Goal: Task Accomplishment & Management: Complete application form

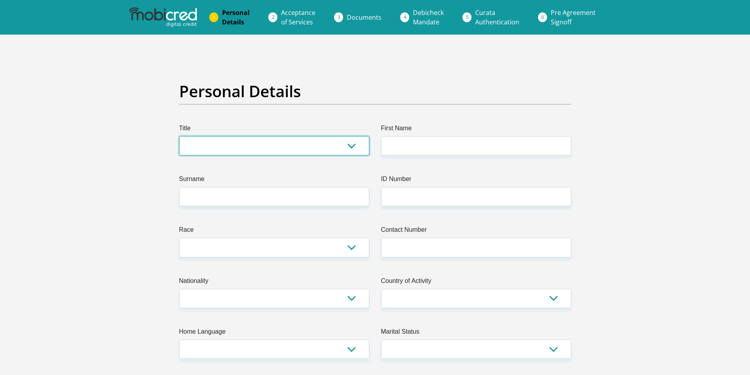
click at [221, 145] on select "Mr Ms Mrs Dr [PERSON_NAME]" at bounding box center [274, 145] width 190 height 19
select select "Ms"
click at [179, 136] on select "Mr Ms Mrs Dr [PERSON_NAME]" at bounding box center [274, 145] width 190 height 19
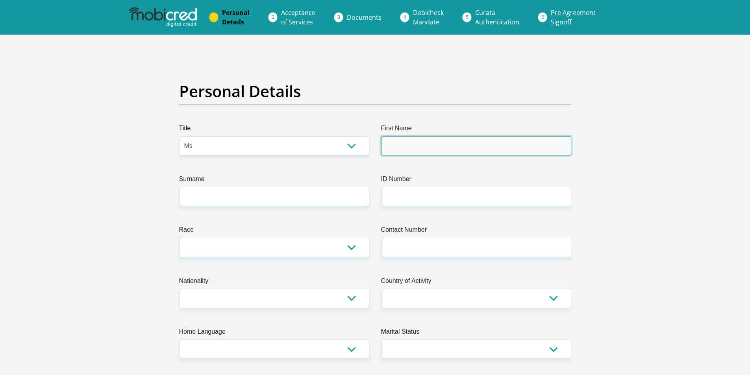
click at [453, 146] on input "First Name" at bounding box center [476, 145] width 190 height 19
type input "Thobeka"
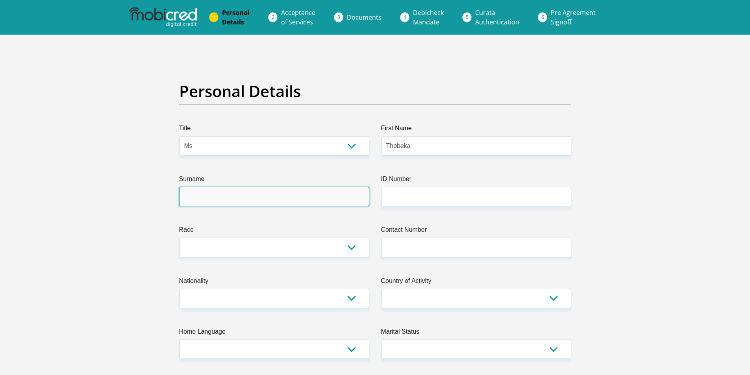
click at [246, 196] on input "Surname" at bounding box center [274, 196] width 190 height 19
type input "Ndlovu"
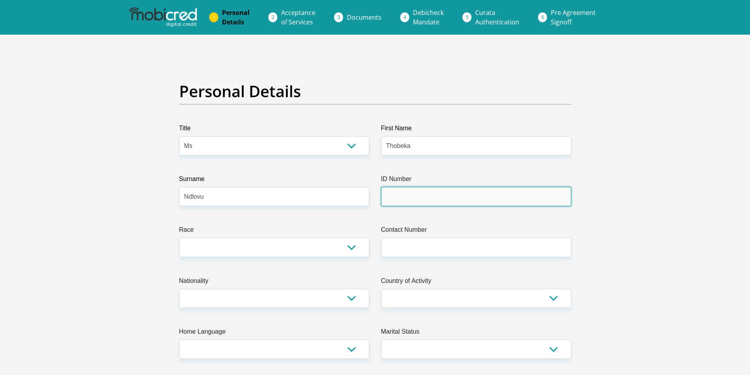
click at [431, 199] on input "ID Number" at bounding box center [476, 196] width 190 height 19
type input "9006261190084"
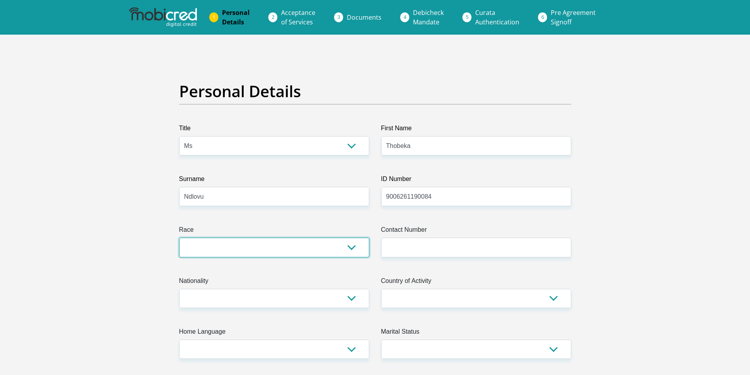
click at [250, 250] on select "Black Coloured Indian White Other" at bounding box center [274, 247] width 190 height 19
select select "1"
click at [179, 238] on select "Black Coloured Indian White Other" at bounding box center [274, 247] width 190 height 19
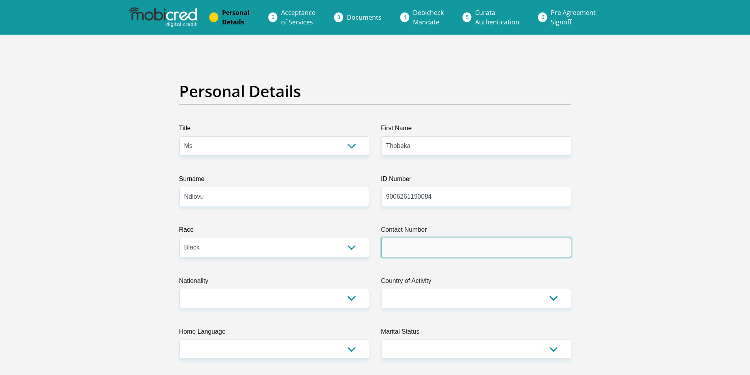
click at [407, 252] on input "Contact Number" at bounding box center [476, 247] width 190 height 19
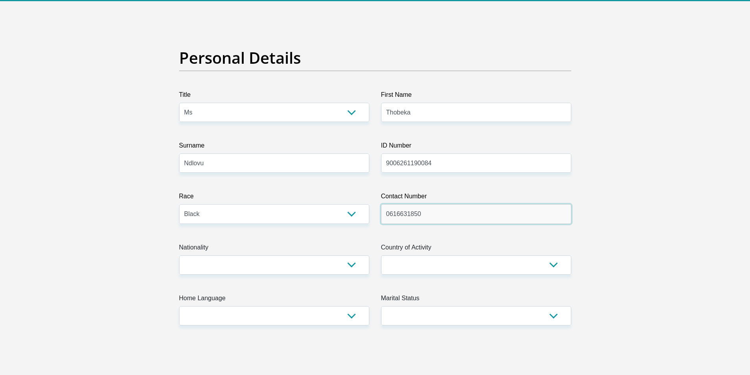
scroll to position [79, 0]
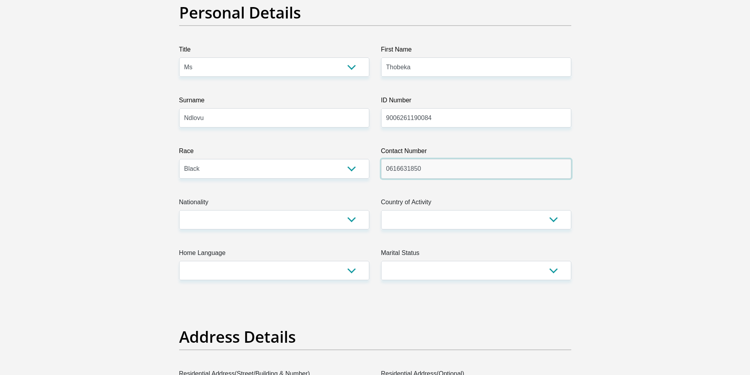
type input "0616631850"
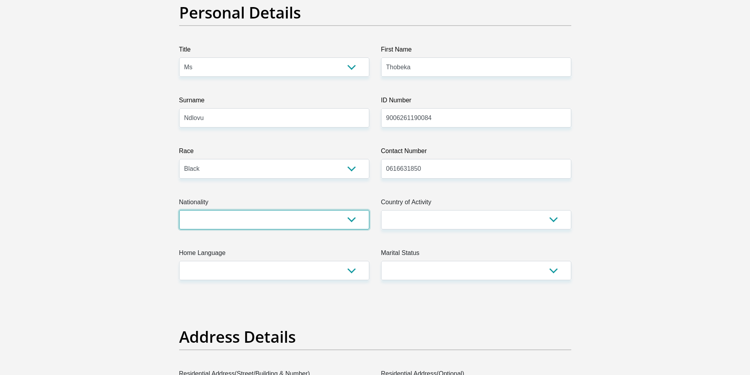
click at [248, 224] on select "[GEOGRAPHIC_DATA] [GEOGRAPHIC_DATA] [GEOGRAPHIC_DATA] [GEOGRAPHIC_DATA] [GEOGRA…" at bounding box center [274, 219] width 190 height 19
select select "ZAF"
click at [179, 210] on select "[GEOGRAPHIC_DATA] [GEOGRAPHIC_DATA] [GEOGRAPHIC_DATA] [GEOGRAPHIC_DATA] [GEOGRA…" at bounding box center [274, 219] width 190 height 19
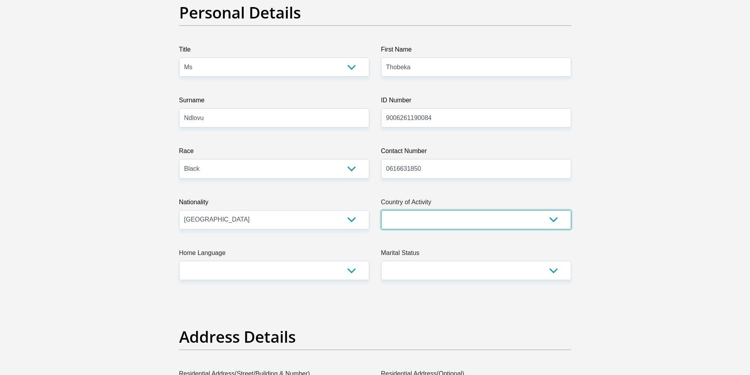
click at [431, 218] on select "[GEOGRAPHIC_DATA] [GEOGRAPHIC_DATA] [GEOGRAPHIC_DATA] [GEOGRAPHIC_DATA] [GEOGRA…" at bounding box center [476, 219] width 190 height 19
select select "ZAF"
click at [381, 210] on select "[GEOGRAPHIC_DATA] [GEOGRAPHIC_DATA] [GEOGRAPHIC_DATA] [GEOGRAPHIC_DATA] [GEOGRA…" at bounding box center [476, 219] width 190 height 19
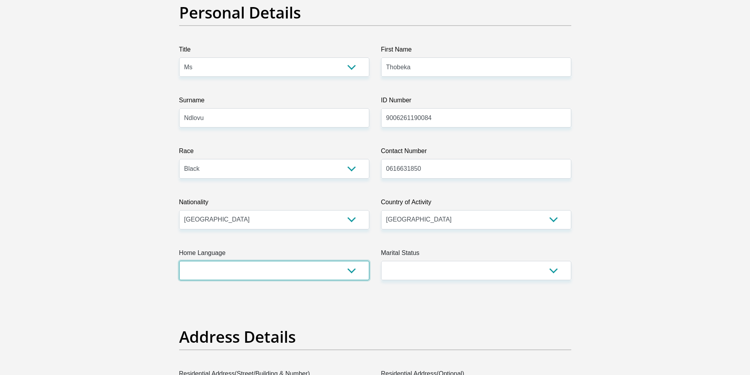
click at [266, 274] on select "Afrikaans English Sepedi South Ndebele Southern Sotho Swati Tsonga Tswana Venda…" at bounding box center [274, 270] width 190 height 19
select select "[DATE]"
click at [179, 261] on select "Afrikaans English Sepedi South Ndebele Southern Sotho Swati Tsonga Tswana Venda…" at bounding box center [274, 270] width 190 height 19
click at [453, 270] on select "Married ANC Single Divorced Widowed Married COP or Customary Law" at bounding box center [476, 270] width 190 height 19
select select "2"
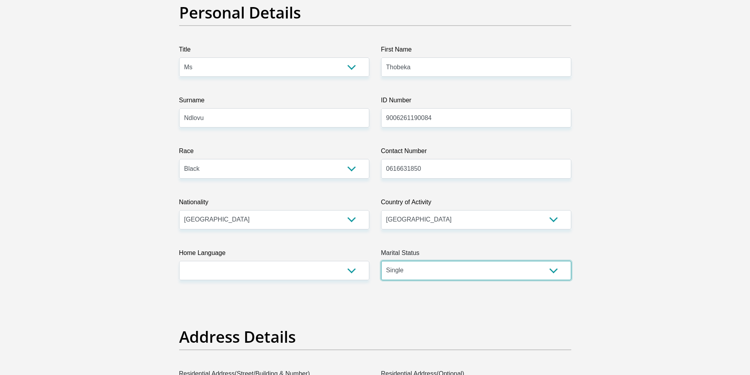
click at [381, 261] on select "Married ANC Single Divorced Widowed Married COP or Customary Law" at bounding box center [476, 270] width 190 height 19
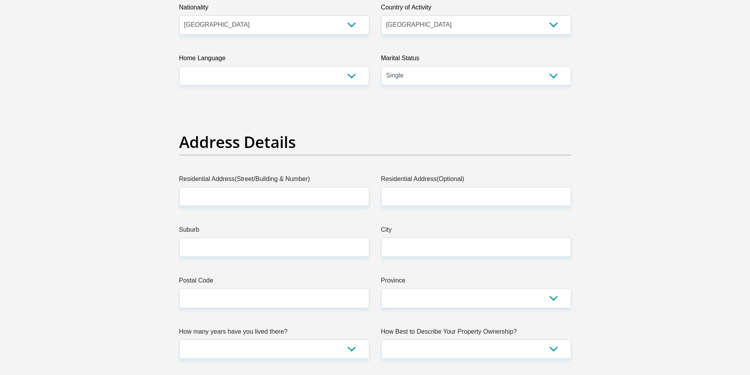
scroll to position [276, 0]
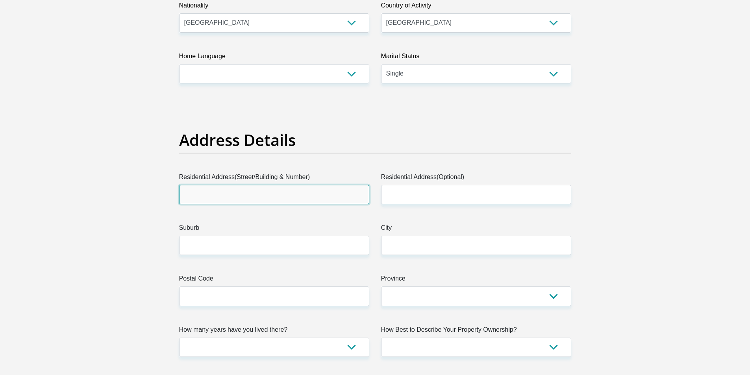
click at [252, 191] on input "Residential Address(Street/Building & Number)" at bounding box center [274, 194] width 190 height 19
type input "[STREET_ADDRESS]"
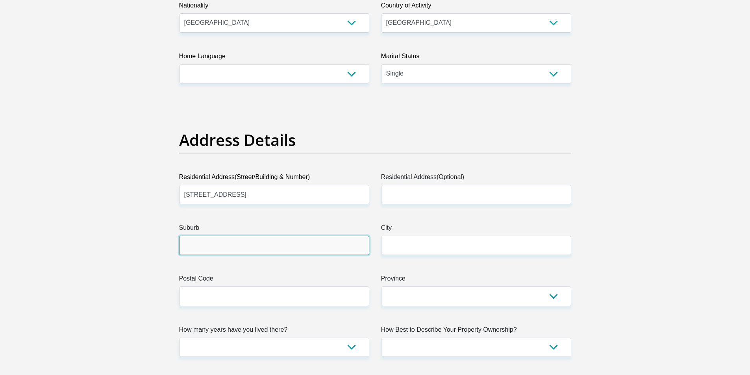
click at [240, 248] on input "Suburb" at bounding box center [274, 245] width 190 height 19
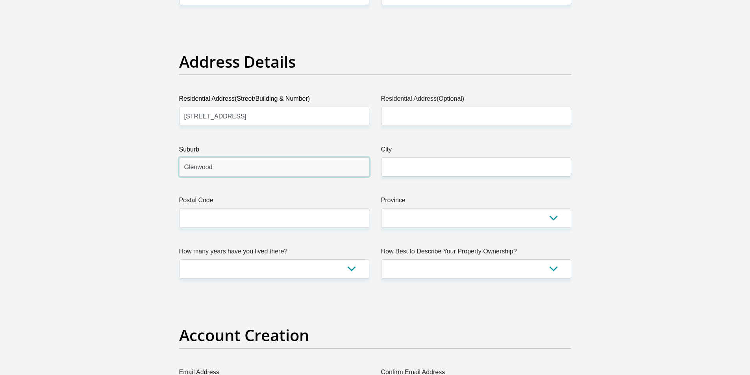
scroll to position [354, 0]
type input "Glenwood"
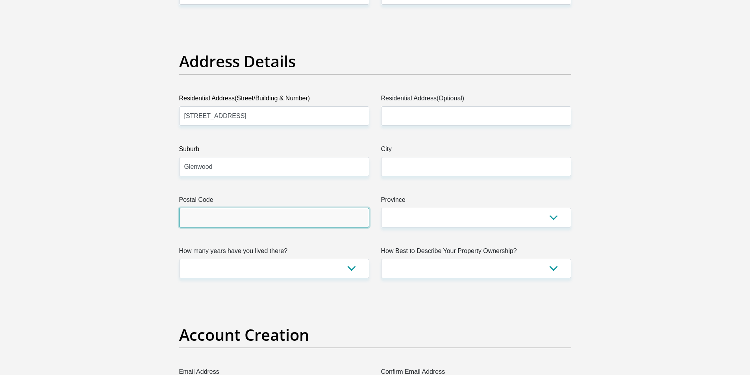
click at [257, 221] on input "Postal Code" at bounding box center [274, 217] width 190 height 19
type input "4001"
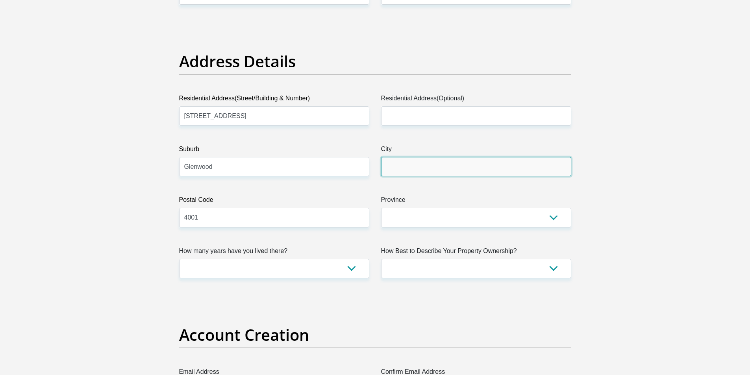
click at [424, 165] on input "City" at bounding box center [476, 166] width 190 height 19
type input "[GEOGRAPHIC_DATA]"
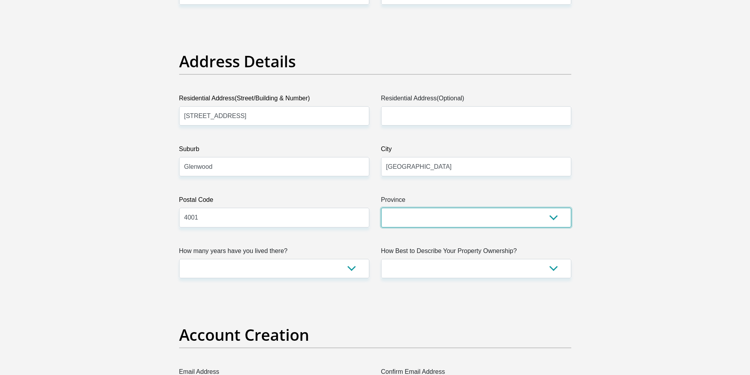
click at [448, 218] on select "Eastern Cape Free State [GEOGRAPHIC_DATA] [GEOGRAPHIC_DATA][DATE] [GEOGRAPHIC_D…" at bounding box center [476, 217] width 190 height 19
select select "[GEOGRAPHIC_DATA][DATE]"
click at [381, 208] on select "Eastern Cape Free State [GEOGRAPHIC_DATA] [GEOGRAPHIC_DATA][DATE] [GEOGRAPHIC_D…" at bounding box center [476, 217] width 190 height 19
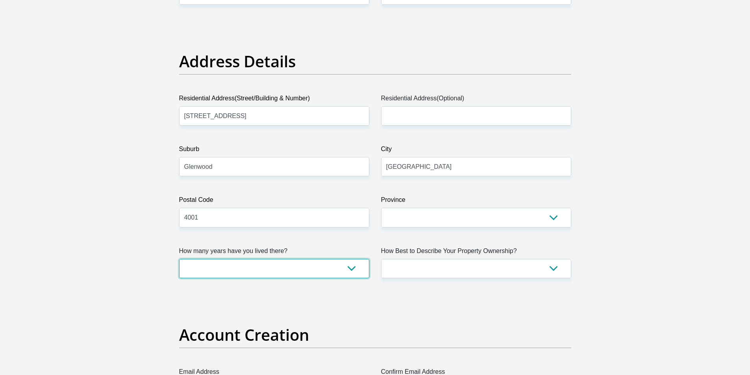
click at [280, 271] on select "less than 1 year 1-3 years 3-5 years 5+ years" at bounding box center [274, 268] width 190 height 19
select select "5"
click at [179, 259] on select "less than 1 year 1-3 years 3-5 years 5+ years" at bounding box center [274, 268] width 190 height 19
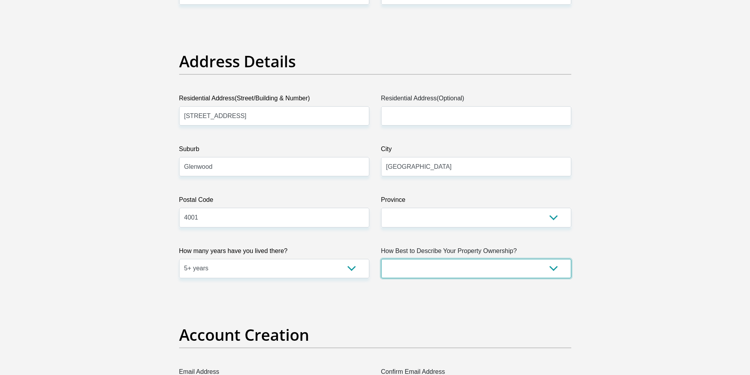
click at [444, 265] on select "Owned Rented Family Owned Company Dwelling" at bounding box center [476, 268] width 190 height 19
select select "Rented"
click at [381, 259] on select "Owned Rented Family Owned Company Dwelling" at bounding box center [476, 268] width 190 height 19
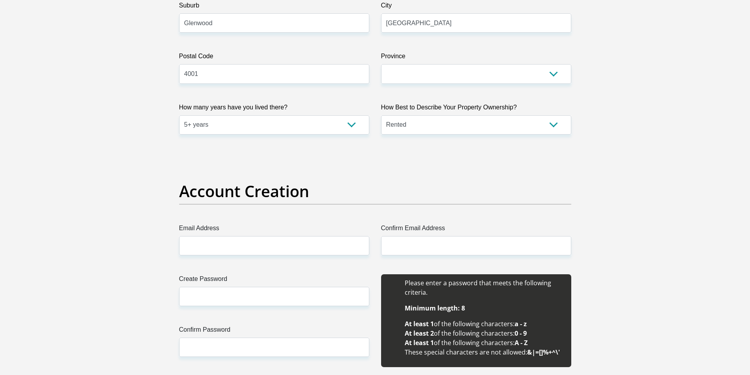
scroll to position [512, 0]
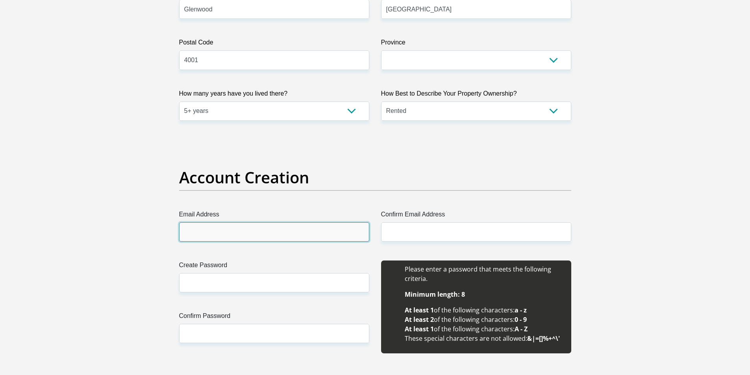
click at [247, 235] on input "Email Address" at bounding box center [274, 231] width 190 height 19
drag, startPoint x: 300, startPoint y: 233, endPoint x: 181, endPoint y: 233, distance: 118.9
click at [181, 233] on input "[EMAIL_ADDRESS][DOMAIN_NAME]" at bounding box center [274, 231] width 190 height 19
type input "[EMAIL_ADDRESS][DOMAIN_NAME]"
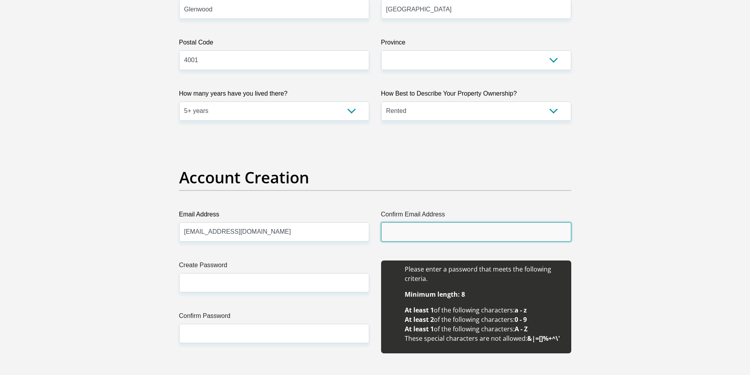
click at [423, 231] on input "Confirm Email Address" at bounding box center [476, 231] width 190 height 19
paste input "[EMAIL_ADDRESS][DOMAIN_NAME]"
type input "[EMAIL_ADDRESS][DOMAIN_NAME]"
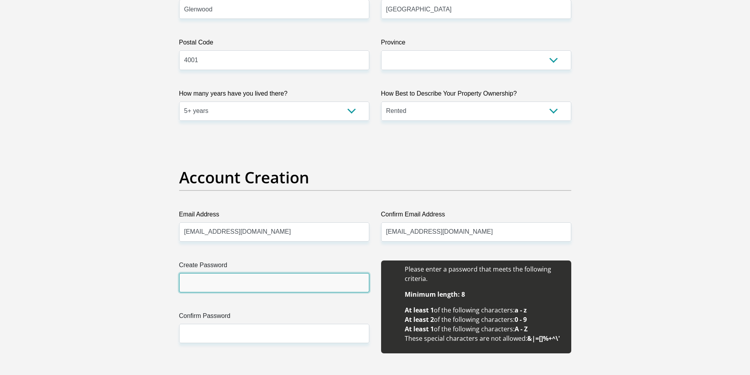
click at [248, 286] on input "Create Password" at bounding box center [274, 282] width 190 height 19
type input "Liy@n@072423"
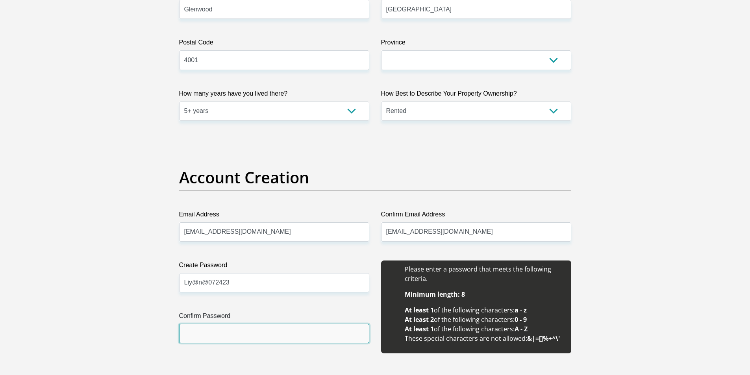
click at [239, 336] on input "Confirm Password" at bounding box center [274, 333] width 190 height 19
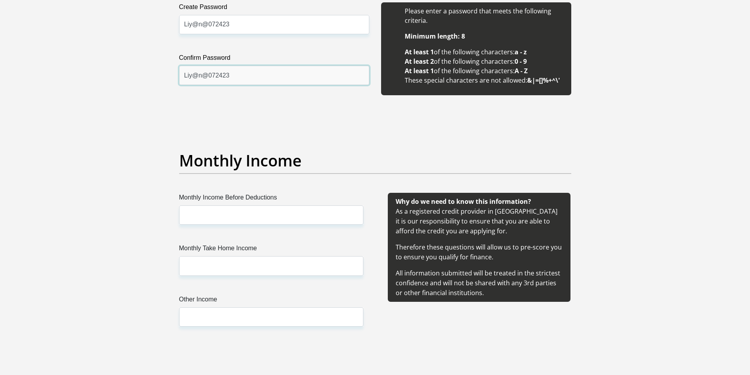
scroll to position [787, 0]
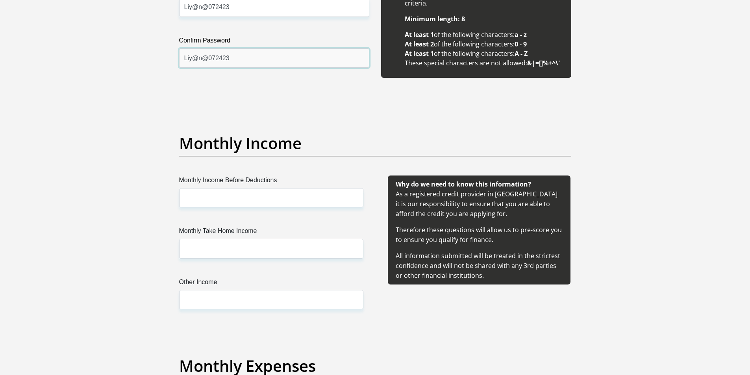
type input "Liy@n@072423"
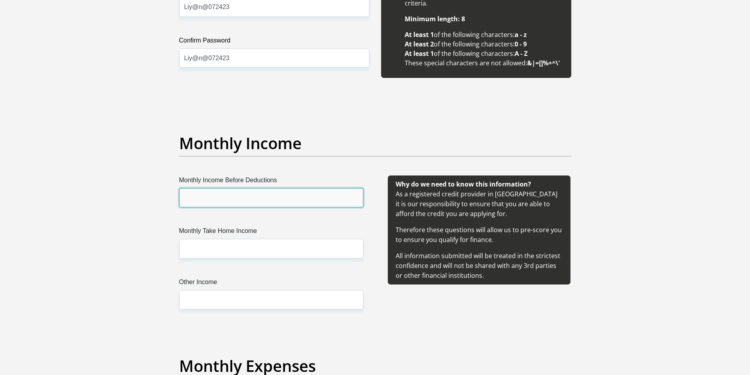
click at [212, 196] on input "Monthly Income Before Deductions" at bounding box center [271, 197] width 184 height 19
click at [202, 198] on input "Monthly Income Before Deductions" at bounding box center [271, 197] width 184 height 19
click at [182, 198] on input "22150.40" at bounding box center [271, 197] width 184 height 19
type input "22150.40"
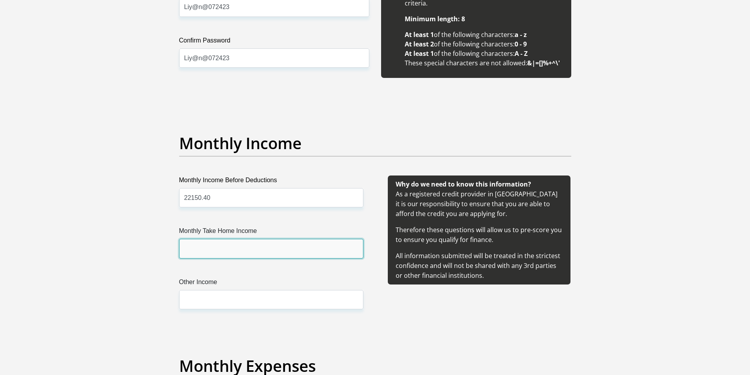
click at [209, 249] on input "Monthly Take Home Income" at bounding box center [271, 248] width 184 height 19
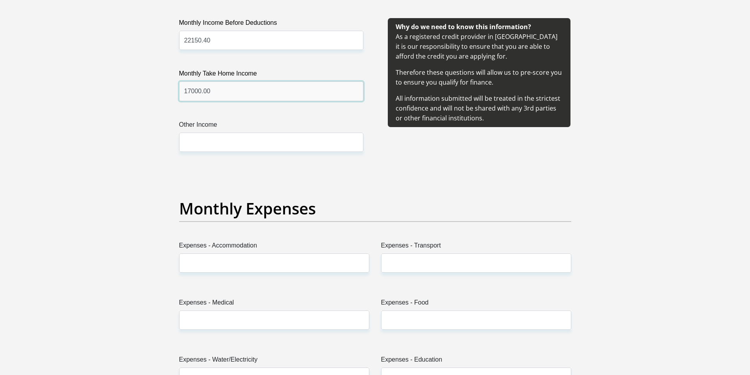
scroll to position [984, 0]
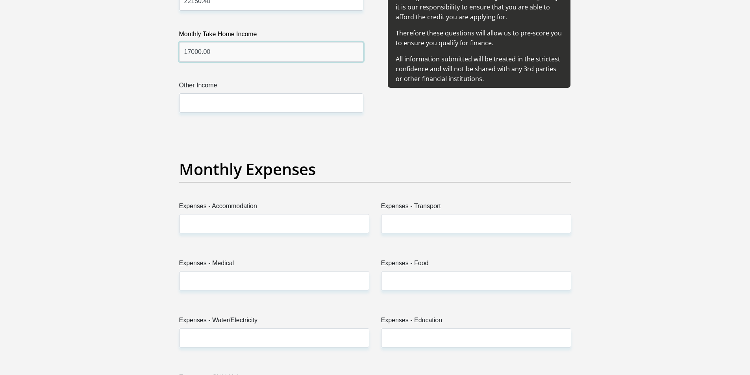
type input "17000.00"
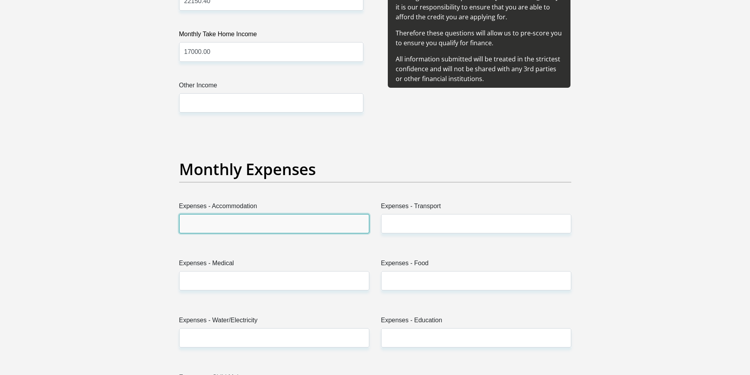
click at [244, 220] on input "Expenses - Accommodation" at bounding box center [274, 223] width 190 height 19
type input "3000"
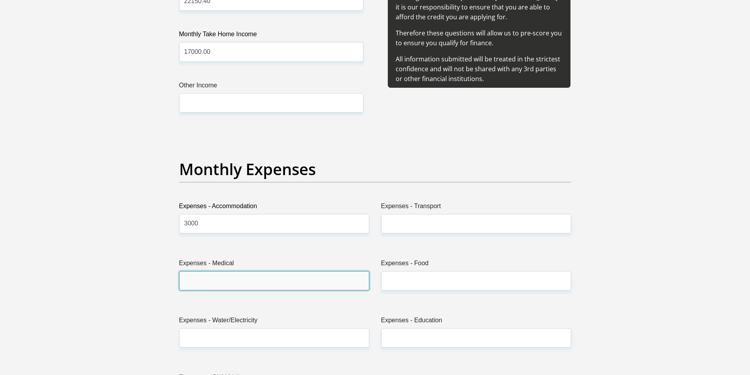
click at [231, 283] on input "Expenses - Medical" at bounding box center [274, 280] width 190 height 19
type input "1800"
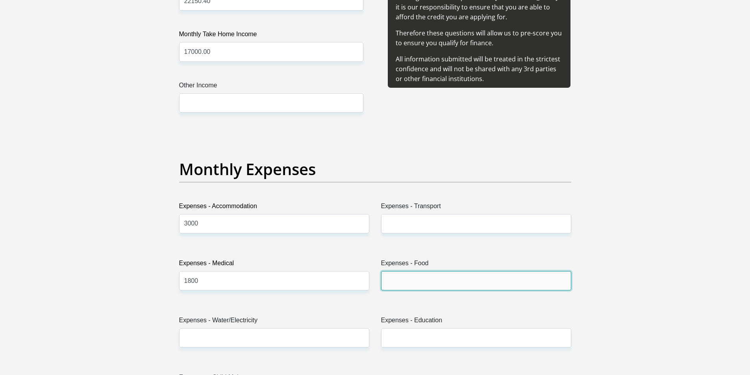
click at [422, 289] on input "Expenses - Food" at bounding box center [476, 280] width 190 height 19
type input "2000"
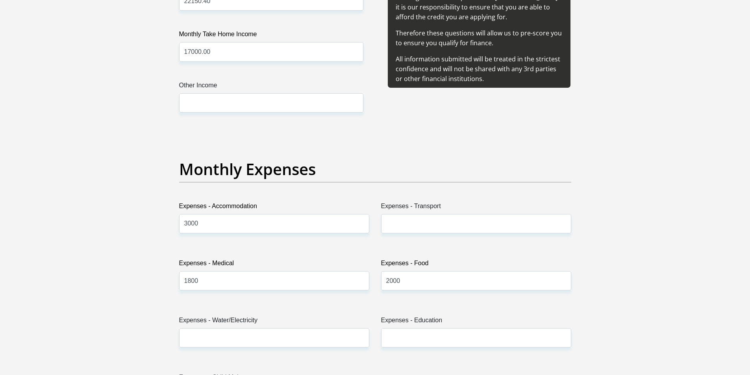
click at [379, 121] on div "Why do we need to know this information? As a registered credit provider in [GE…" at bounding box center [479, 55] width 208 height 153
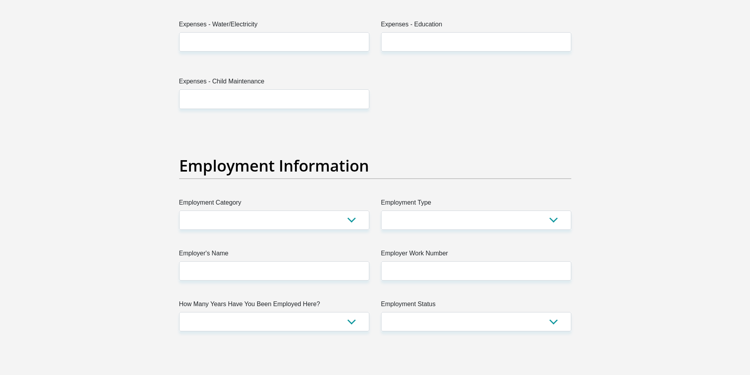
scroll to position [1299, 0]
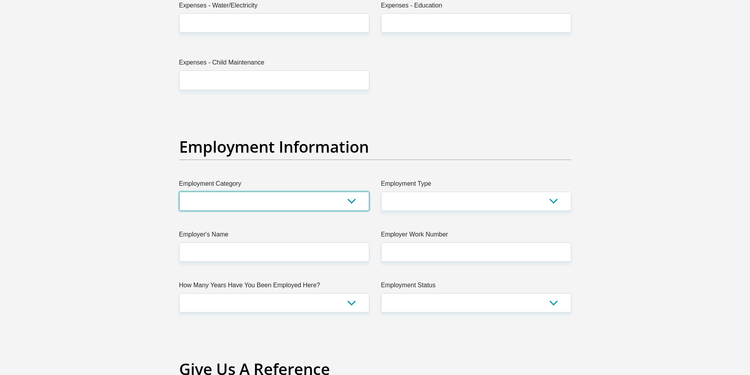
click at [354, 199] on select "AGRICULTURE ALCOHOL & TOBACCO CONSTRUCTION MATERIALS METALLURGY EQUIPMENT FOR R…" at bounding box center [274, 201] width 190 height 19
select select "28"
click at [179, 192] on select "AGRICULTURE ALCOHOL & TOBACCO CONSTRUCTION MATERIALS METALLURGY EQUIPMENT FOR R…" at bounding box center [274, 201] width 190 height 19
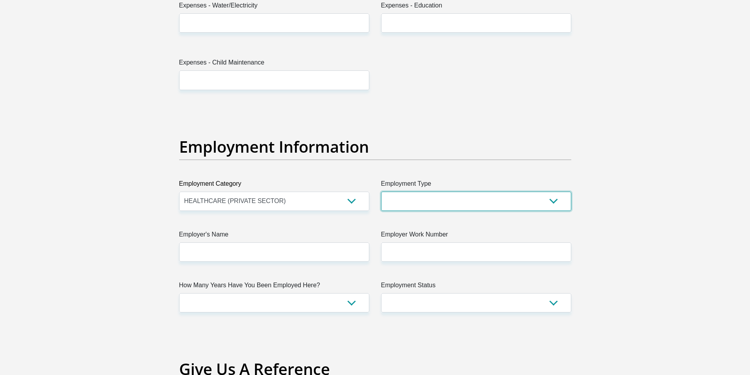
click at [447, 200] on select "College/Lecturer Craft Seller Creative Driver Executive Farmer Forces - Non Com…" at bounding box center [476, 201] width 190 height 19
select select "Executive"
click at [381, 192] on select "College/Lecturer Craft Seller Creative Driver Executive Farmer Forces - Non Com…" at bounding box center [476, 201] width 190 height 19
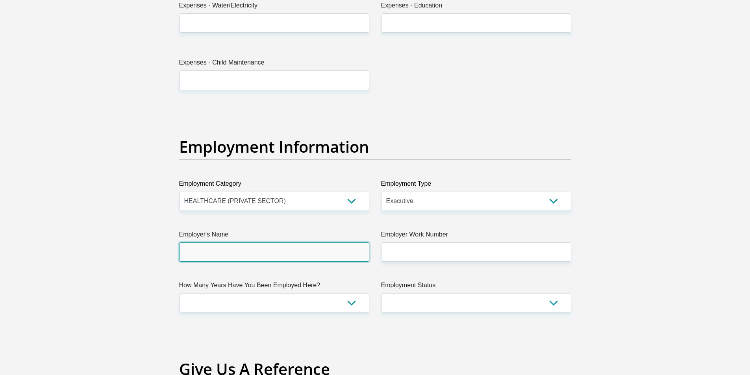
click at [257, 256] on input "Employer's Name" at bounding box center [274, 251] width 190 height 19
type input "Kaelo"
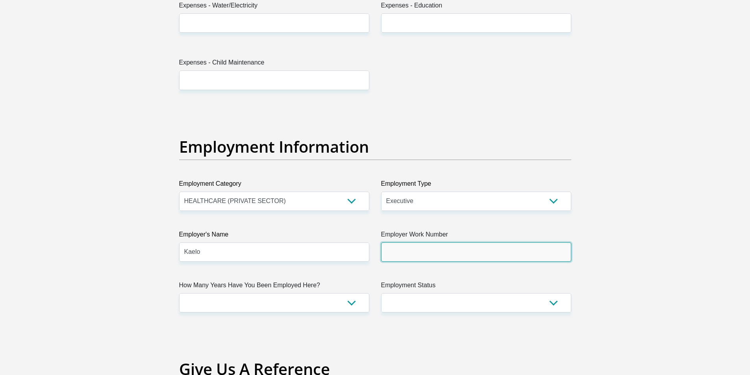
click at [464, 253] on input "Employer Work Number" at bounding box center [476, 251] width 190 height 19
click at [428, 254] on input "Employer Work Number" at bounding box center [476, 251] width 190 height 19
drag, startPoint x: 428, startPoint y: 254, endPoint x: 398, endPoint y: 253, distance: 29.5
click at [398, 253] on input "Employer Work Number" at bounding box center [476, 251] width 190 height 19
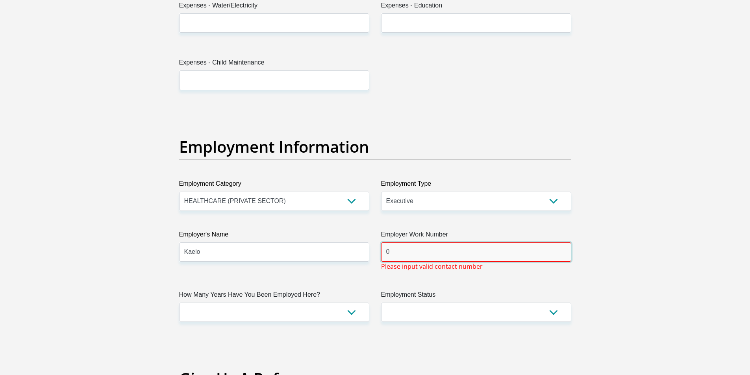
paste input "11 759 9600"
click at [435, 338] on div "Title Mr Ms Mrs Dr [PERSON_NAME] First Name [PERSON_NAME] Surname [PERSON_NAME]…" at bounding box center [375, 110] width 404 height 2571
click at [399, 248] on input "011 759 9600" at bounding box center [476, 251] width 190 height 19
click at [410, 252] on input "011759 9600" at bounding box center [476, 251] width 190 height 19
click at [409, 252] on input "011759 9600" at bounding box center [476, 251] width 190 height 19
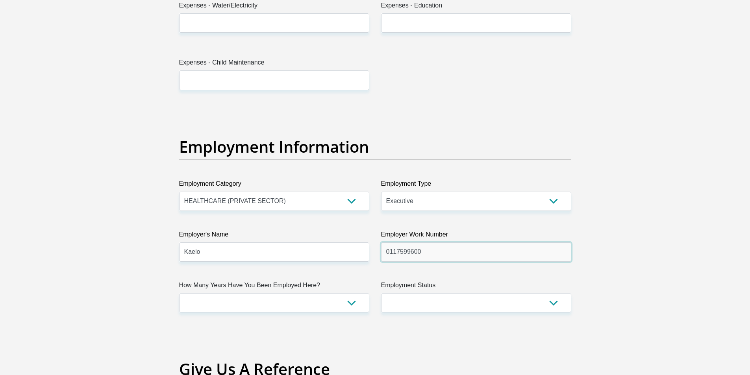
type input "0117599600"
click at [285, 301] on select "less than 1 year 1-3 years 3-5 years 5+ years" at bounding box center [274, 302] width 190 height 19
select select "60"
click at [179, 293] on select "less than 1 year 1-3 years 3-5 years 5+ years" at bounding box center [274, 302] width 190 height 19
click at [442, 305] on select "Permanent/Full-time Part-time/Casual [DEMOGRAPHIC_DATA] Worker Self-Employed Ho…" at bounding box center [476, 302] width 190 height 19
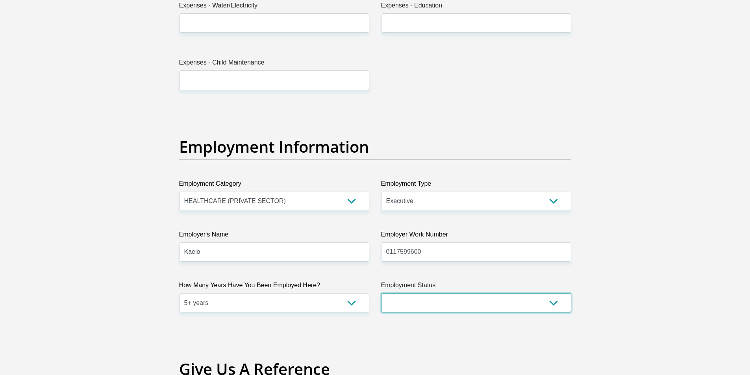
select select "1"
click at [381, 293] on select "Permanent/Full-time Part-time/Casual [DEMOGRAPHIC_DATA] Worker Self-Employed Ho…" at bounding box center [476, 302] width 190 height 19
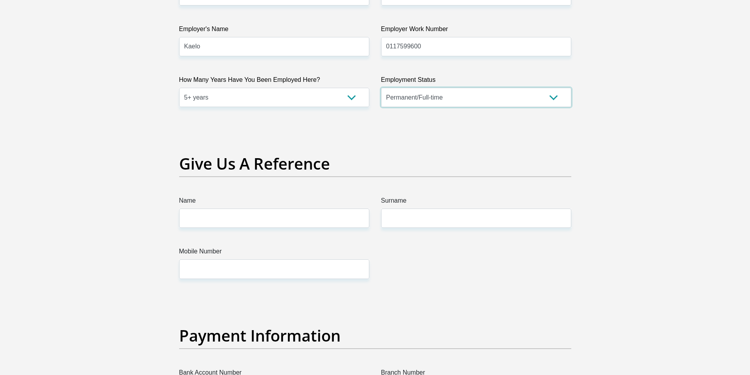
scroll to position [1496, 0]
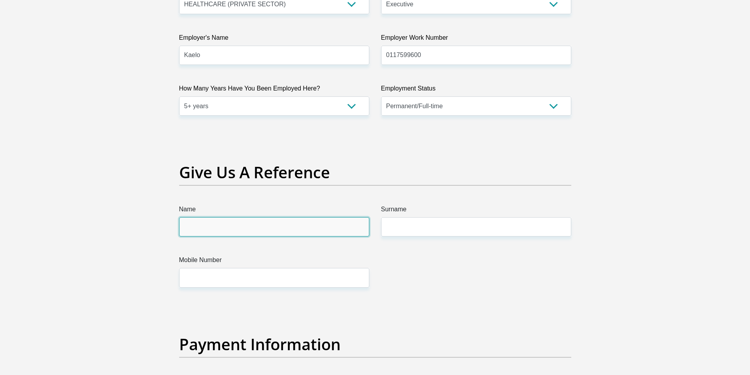
click at [224, 229] on input "Name" at bounding box center [274, 226] width 190 height 19
